Goal: Task Accomplishment & Management: Use online tool/utility

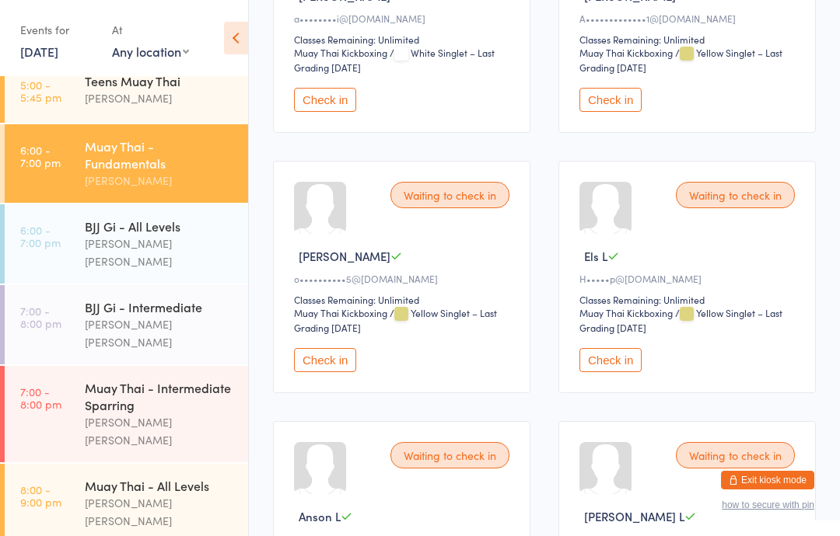
scroll to position [359, 0]
click at [153, 149] on div "Muay Thai - Fundamentals" at bounding box center [160, 155] width 150 height 34
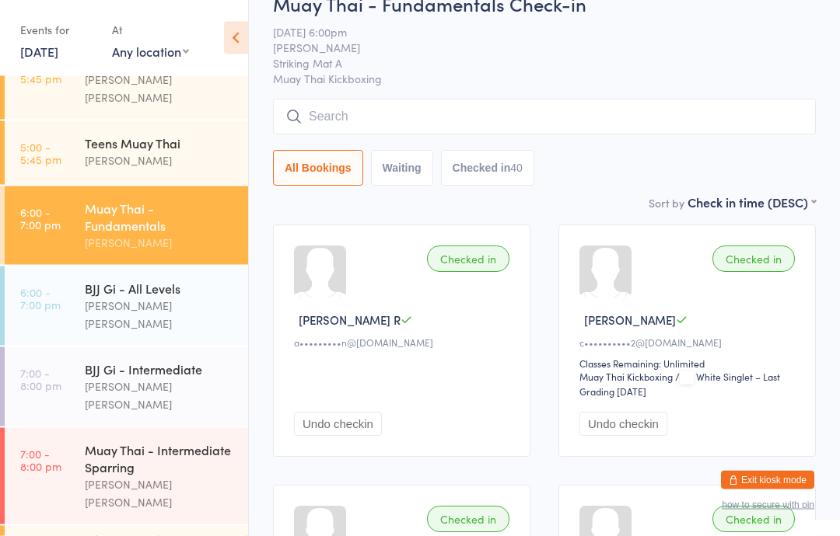
scroll to position [47, 0]
click at [152, 442] on div "Muay Thai - Intermediate Sparring" at bounding box center [160, 459] width 150 height 34
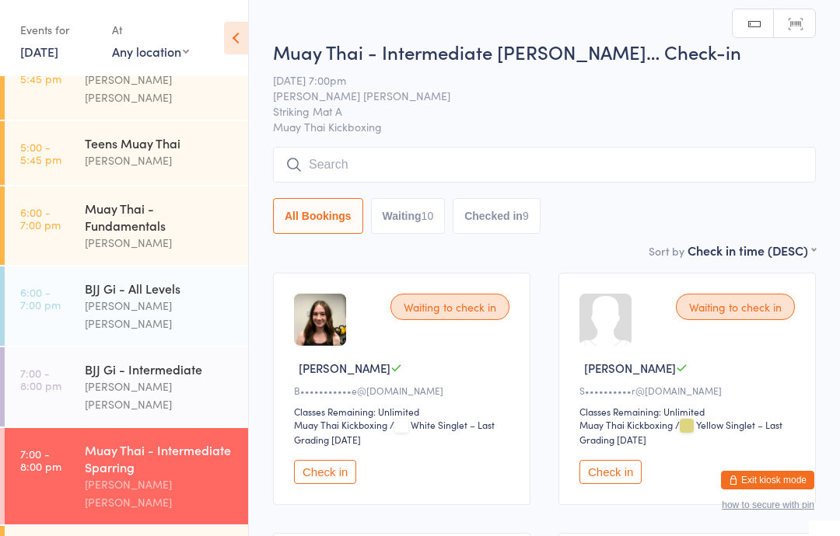
click at [428, 165] on input "search" at bounding box center [544, 165] width 543 height 36
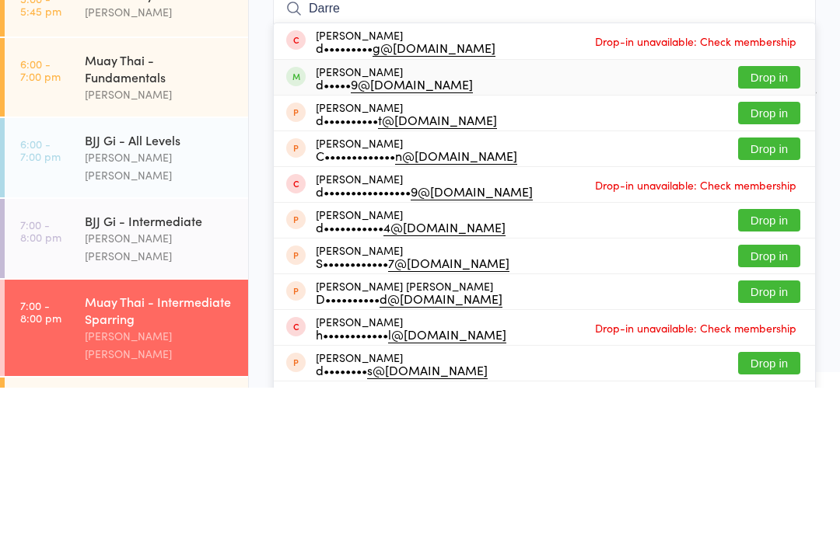
type input "Darre"
click at [436, 208] on div "[PERSON_NAME] d••••• 9@[DOMAIN_NAME] Drop in" at bounding box center [544, 225] width 541 height 35
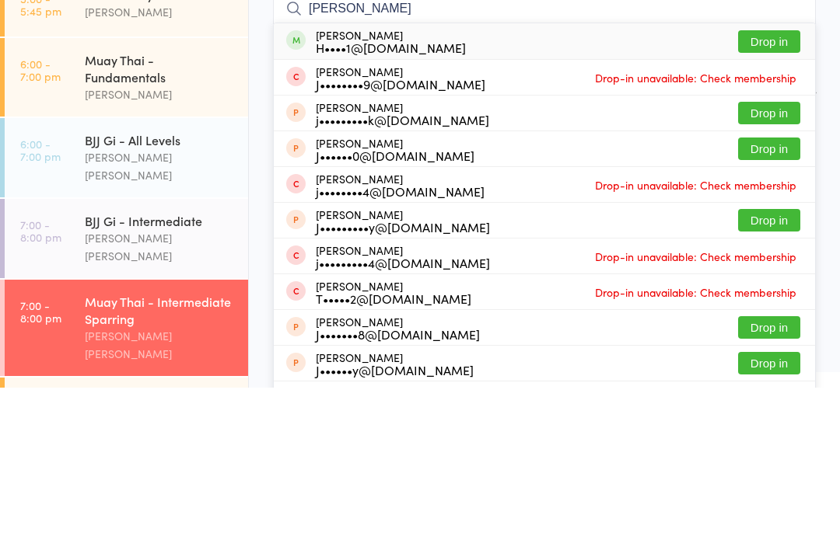
click at [815, 139] on input "[PERSON_NAME]" at bounding box center [544, 157] width 543 height 36
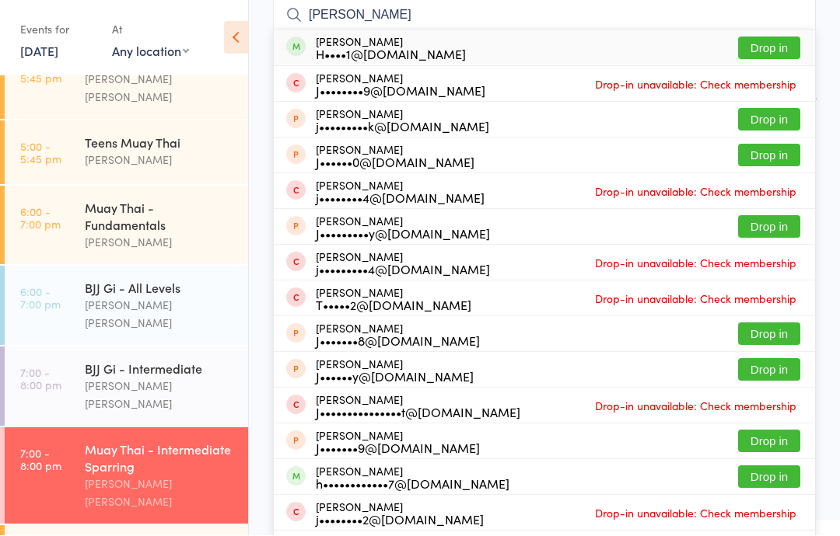
scroll to position [141, 0]
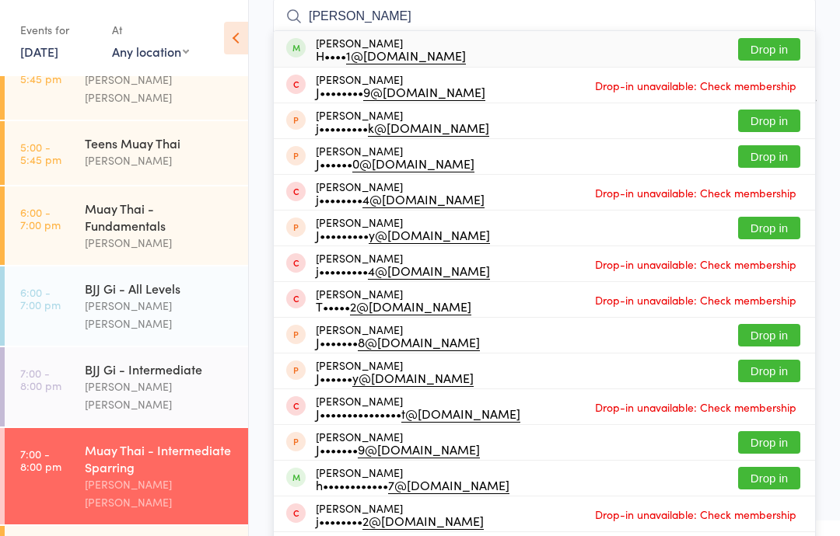
type input "[PERSON_NAME]"
click at [767, 40] on button "Drop in" at bounding box center [769, 49] width 62 height 23
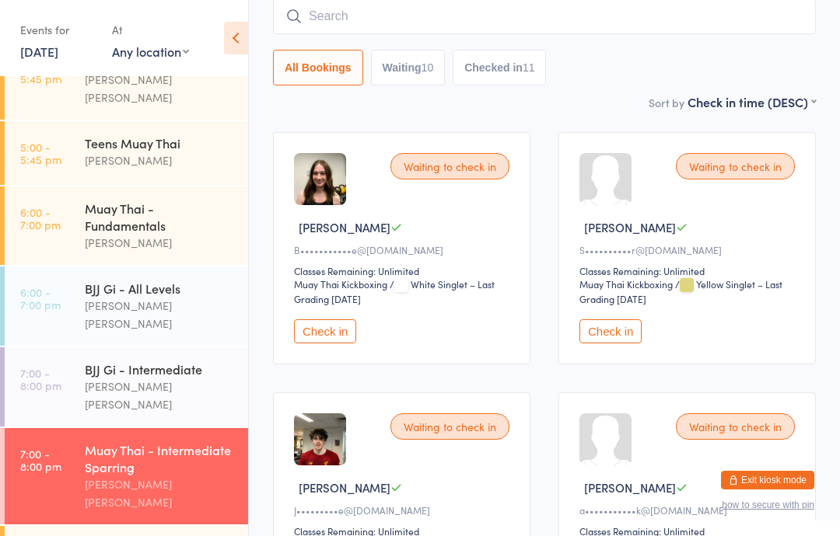
click at [613, 15] on input "search" at bounding box center [544, 16] width 543 height 36
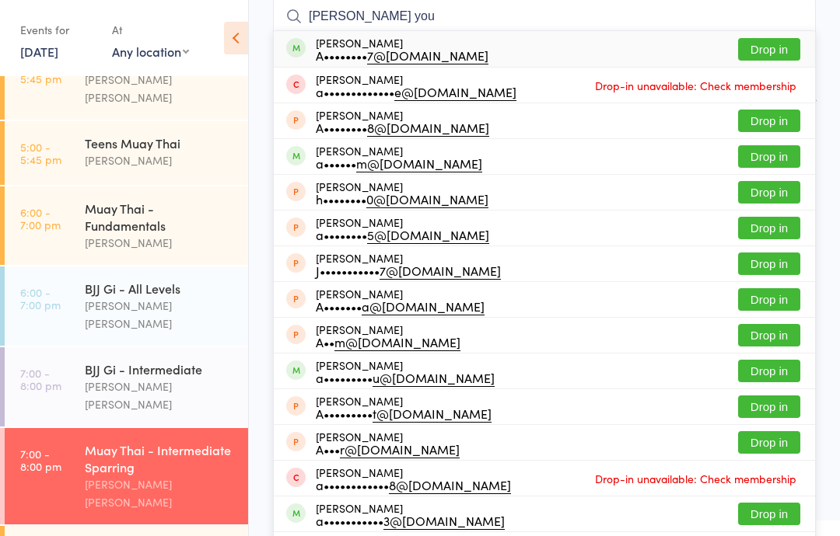
type input "[PERSON_NAME] you"
click at [771, 55] on button "Drop in" at bounding box center [769, 49] width 62 height 23
